Goal: Transaction & Acquisition: Subscribe to service/newsletter

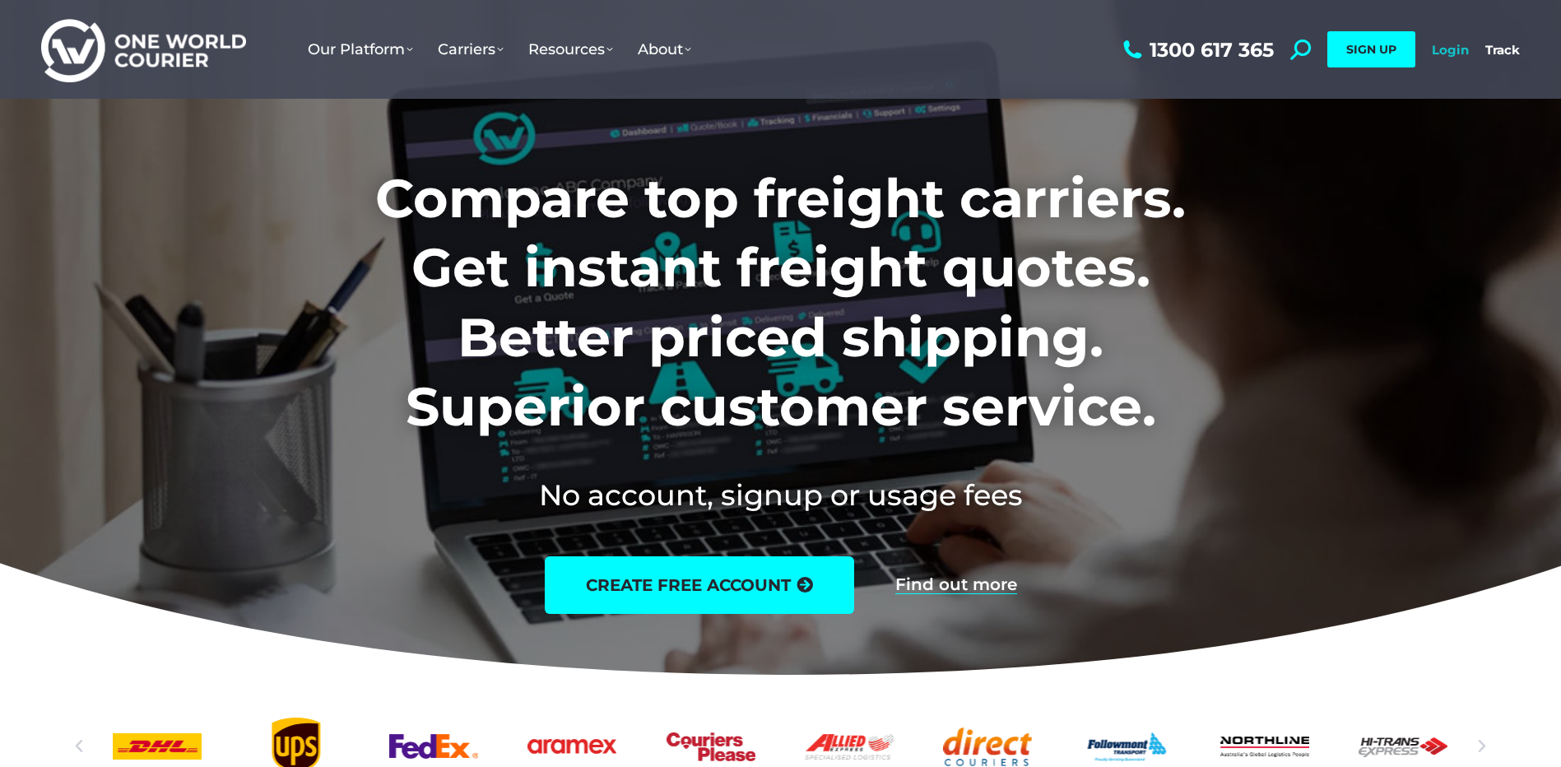
click at [1444, 52] on link "Login" at bounding box center [1449, 50] width 37 height 16
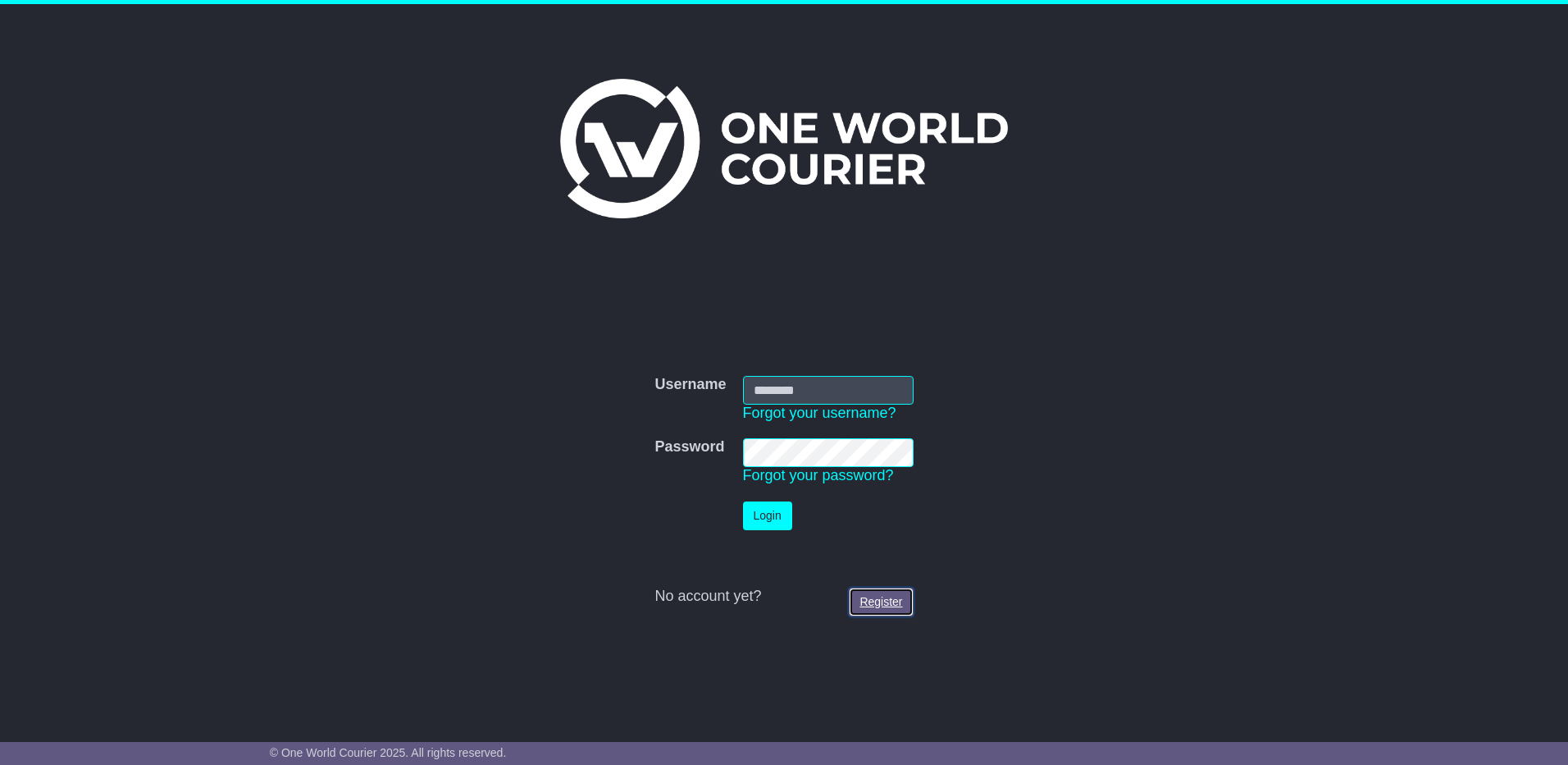
click at [876, 597] on link "Register" at bounding box center [880, 601] width 64 height 29
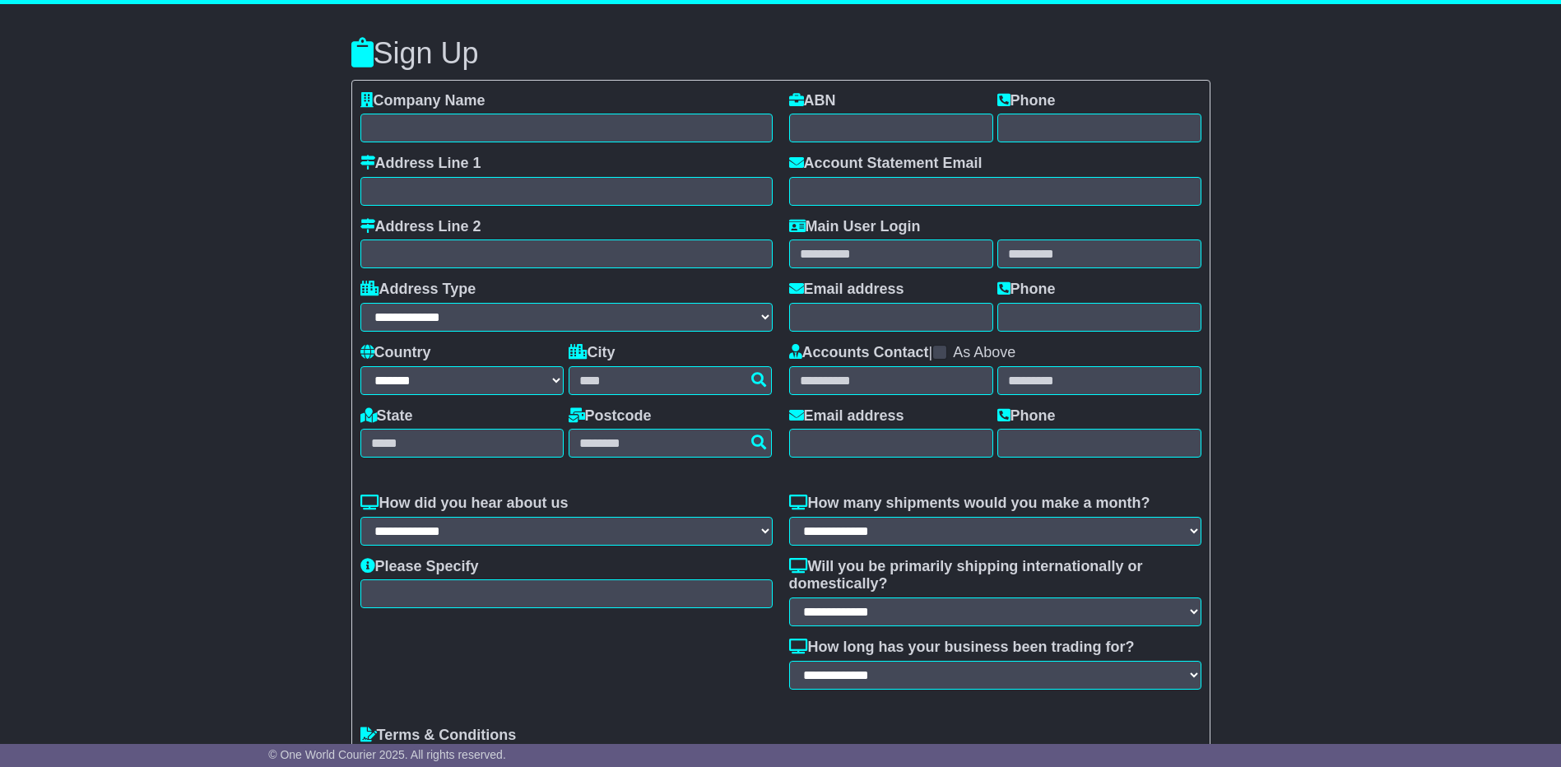
select select "**"
